Goal: Task Accomplishment & Management: Use online tool/utility

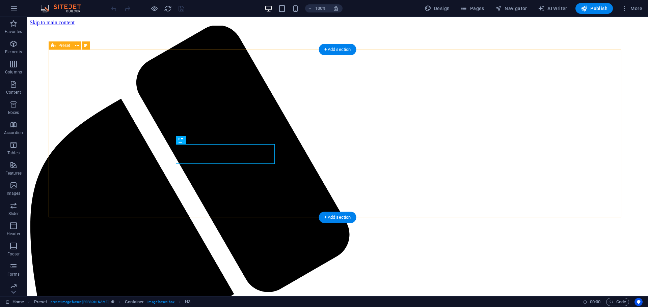
scroll to position [192, 0]
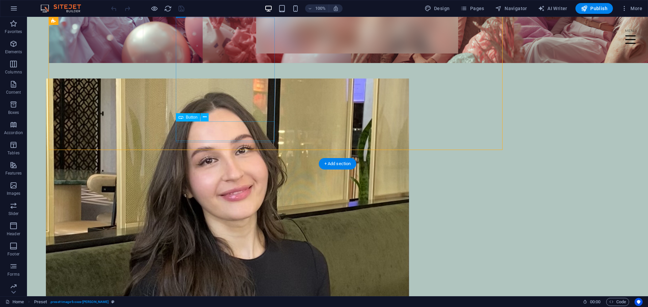
scroll to position [226, 0]
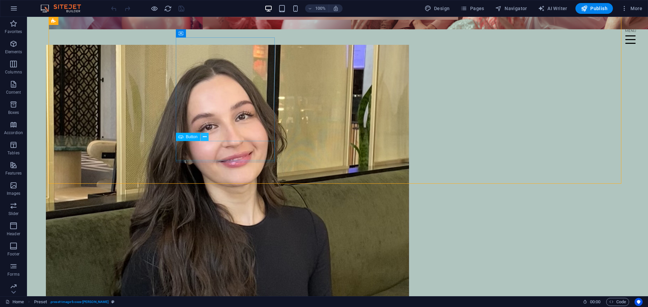
click at [203, 138] on icon at bounding box center [205, 137] width 4 height 7
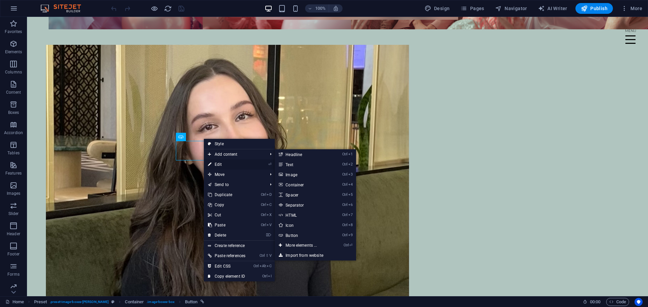
click at [222, 165] on link "⏎ Edit" at bounding box center [227, 165] width 46 height 10
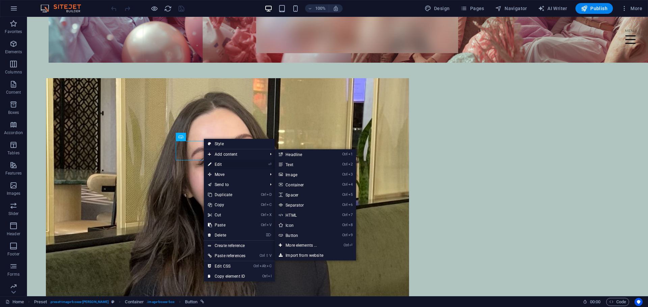
select select "1"
select select
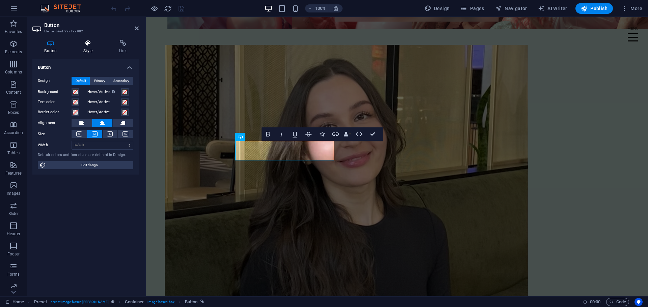
click at [86, 46] on icon at bounding box center [88, 43] width 33 height 7
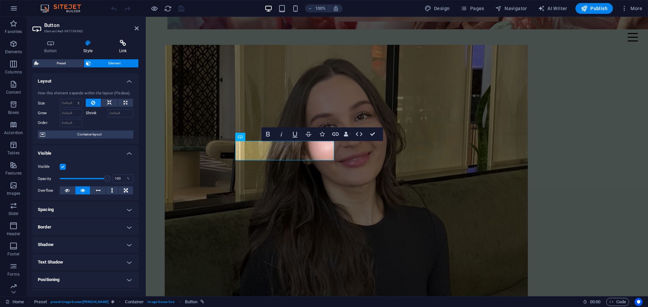
click at [121, 50] on h4 "Link" at bounding box center [123, 47] width 32 height 14
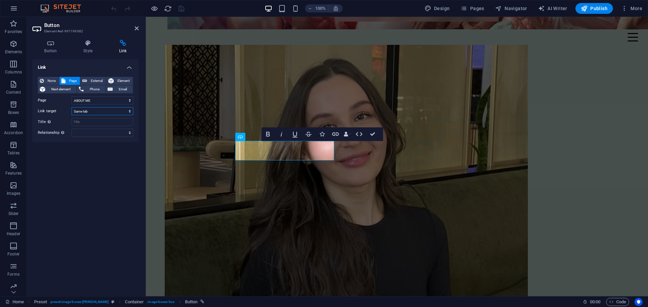
click at [117, 111] on select "New tab Same tab Overlay" at bounding box center [103, 111] width 62 height 8
click at [116, 104] on select "Home ABOUT ME MY PORTFOLIO Film &amp; TV Projects Contact Legal Notice Legal No…" at bounding box center [103, 101] width 62 height 8
click at [72, 97] on select "Home ABOUT ME MY PORTFOLIO Film &amp; TV Projects Contact Legal Notice Legal No…" at bounding box center [103, 101] width 62 height 8
drag, startPoint x: 346, startPoint y: 119, endPoint x: 373, endPoint y: 136, distance: 31.8
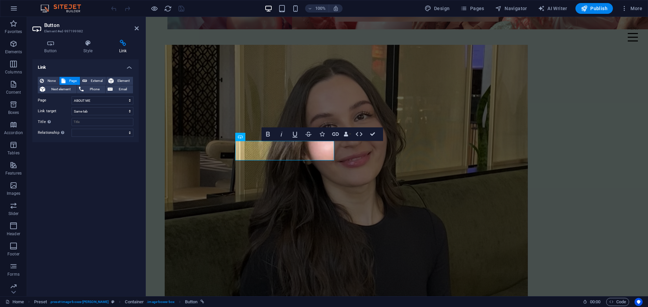
scroll to position [226, 0]
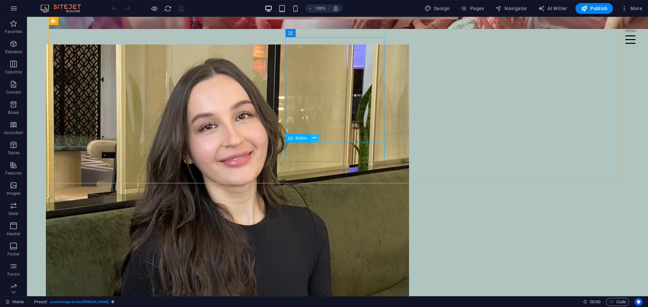
click at [316, 138] on icon at bounding box center [315, 138] width 4 height 7
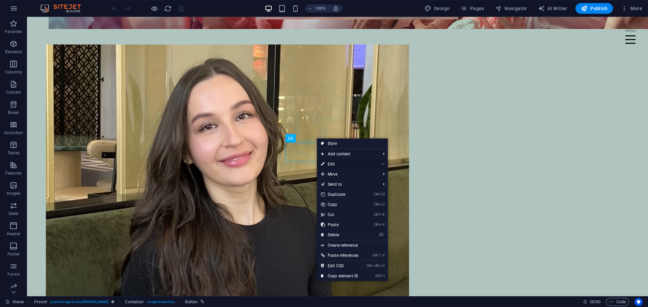
click at [333, 163] on link "⏎ Edit" at bounding box center [340, 164] width 46 height 10
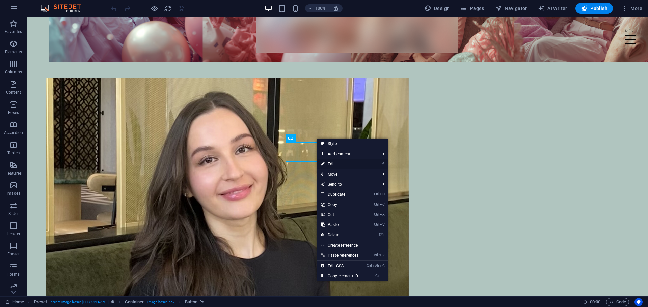
select select
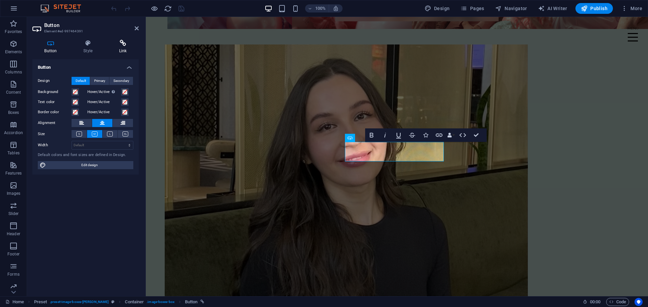
click at [123, 43] on icon at bounding box center [123, 43] width 32 height 7
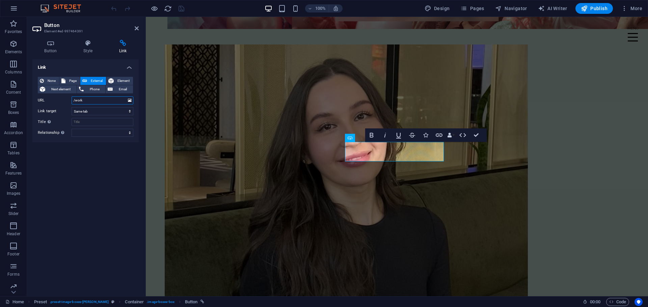
click at [110, 100] on input "/work" at bounding box center [103, 101] width 62 height 8
click at [112, 111] on select "New tab Same tab Overlay" at bounding box center [103, 111] width 62 height 8
click at [122, 102] on input "/work" at bounding box center [103, 101] width 62 height 8
click at [129, 100] on icon at bounding box center [130, 100] width 4 height 7
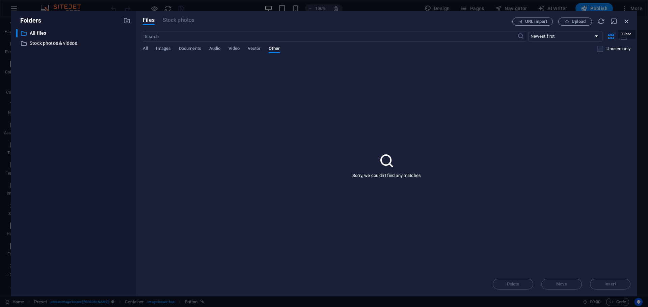
click at [629, 21] on icon "button" at bounding box center [626, 21] width 7 height 7
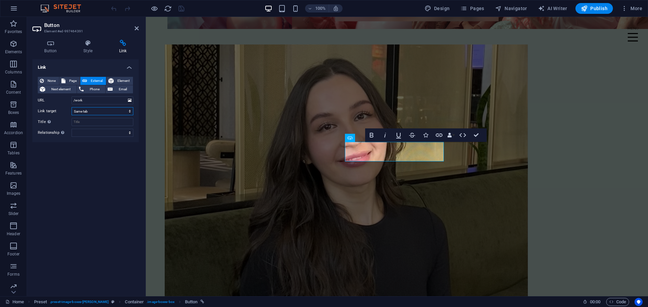
click at [105, 112] on select "New tab Same tab Overlay" at bounding box center [103, 111] width 62 height 8
click at [113, 101] on input "/work" at bounding box center [103, 101] width 62 height 8
drag, startPoint x: 77, startPoint y: 98, endPoint x: 68, endPoint y: 99, distance: 9.2
click at [68, 99] on div "URL /work" at bounding box center [86, 101] width 96 height 8
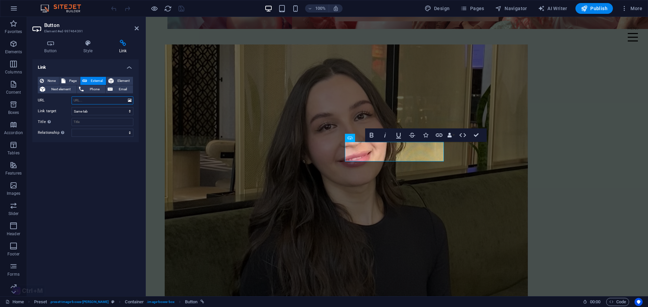
select select
click at [71, 81] on span "Page" at bounding box center [72, 81] width 10 height 8
click at [129, 100] on select "Home ABOUT ME MY PORTFOLIO Film &amp; TV Projects Contact Legal Notice Legal No…" at bounding box center [103, 101] width 62 height 8
select select "2"
click at [72, 97] on select "Home ABOUT ME MY PORTFOLIO Film &amp; TV Projects Contact Legal Notice Legal No…" at bounding box center [103, 101] width 62 height 8
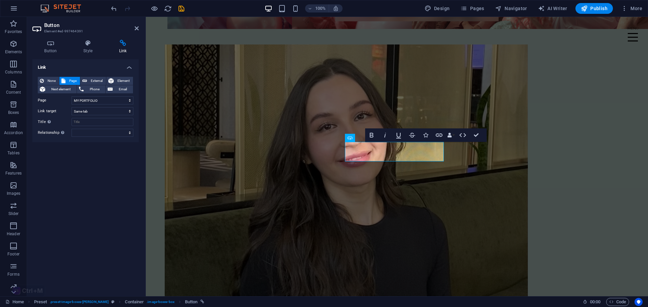
click at [111, 158] on div "Link None Page External Element Next element Phone Email Page Home ABOUT ME MY …" at bounding box center [85, 175] width 106 height 232
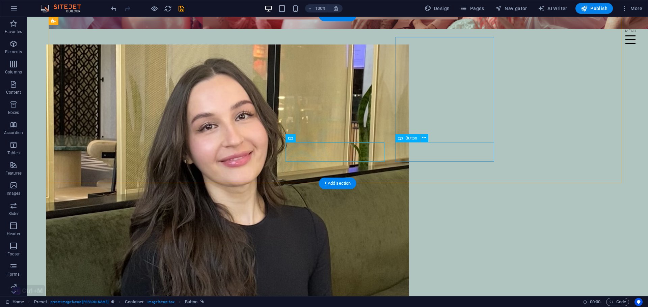
drag, startPoint x: 435, startPoint y: 150, endPoint x: 317, endPoint y: 150, distance: 118.5
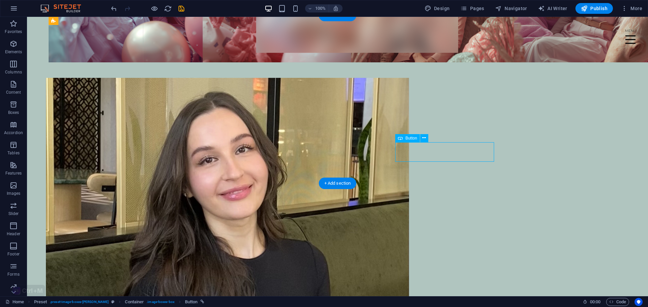
select select "2"
select select
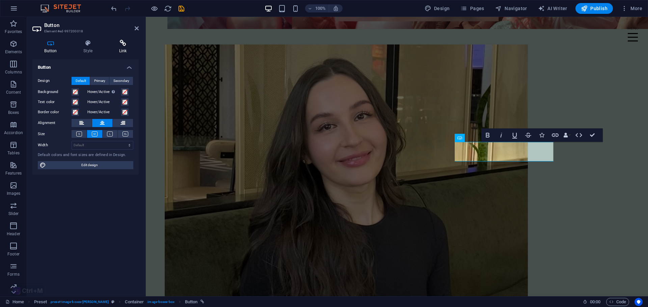
click at [127, 44] on icon at bounding box center [123, 43] width 32 height 7
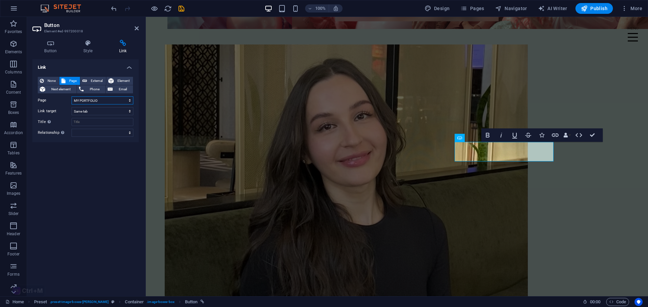
click at [129, 100] on select "Home ABOUT ME MY PORTFOLIO Film &amp; TV Projects Contact Legal Notice Legal No…" at bounding box center [103, 101] width 62 height 8
select select "3"
click at [72, 97] on select "Home ABOUT ME MY PORTFOLIO Film &amp; TV Projects Contact Legal Notice Legal No…" at bounding box center [103, 101] width 62 height 8
click at [181, 8] on icon "save" at bounding box center [182, 9] width 8 height 8
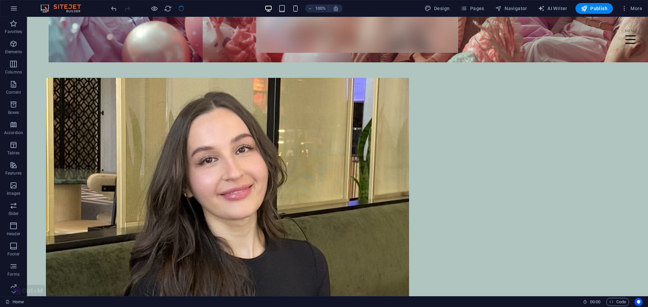
scroll to position [226, 0]
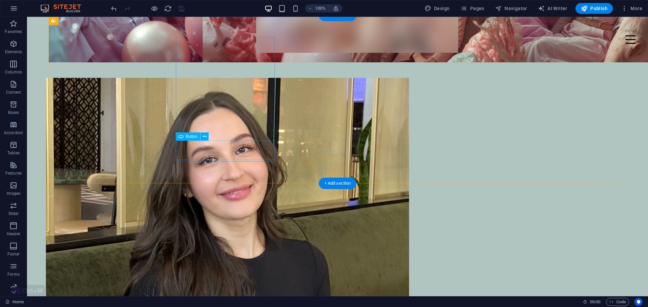
select select "1"
select select
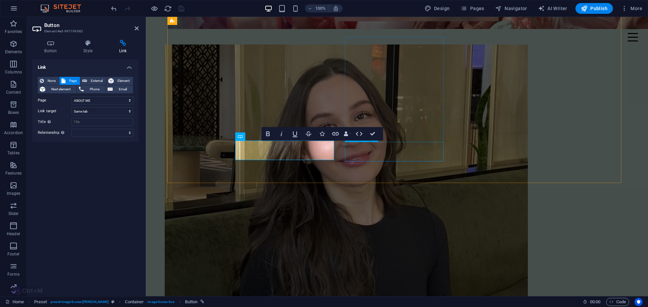
select select "2"
select select
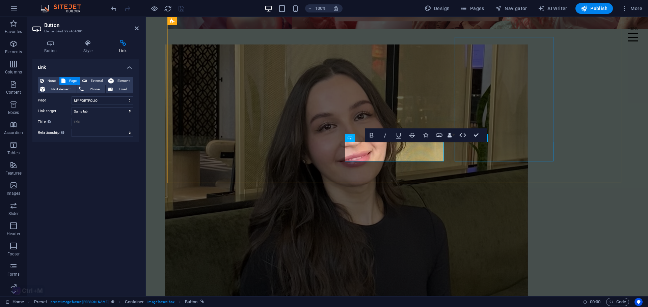
select select "3"
select select
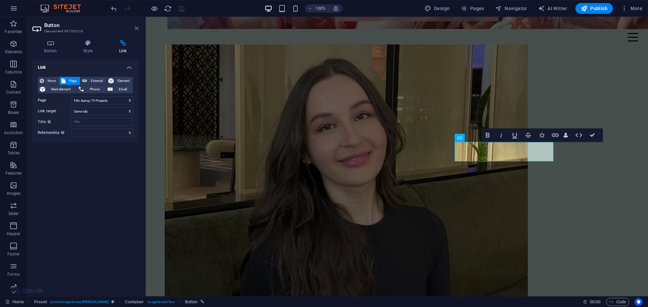
click at [136, 27] on icon at bounding box center [137, 28] width 4 height 5
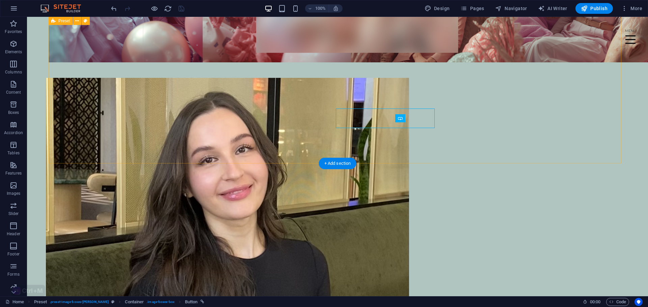
scroll to position [226, 0]
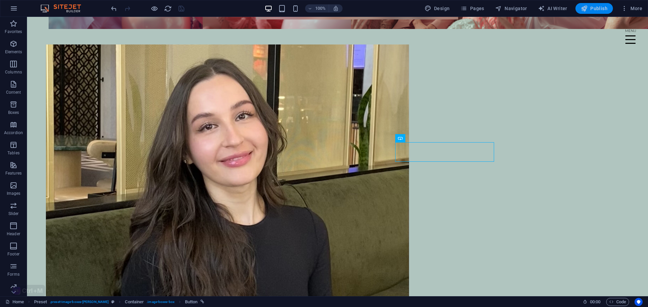
click at [603, 7] on span "Publish" at bounding box center [594, 8] width 27 height 7
